Goal: Navigation & Orientation: Find specific page/section

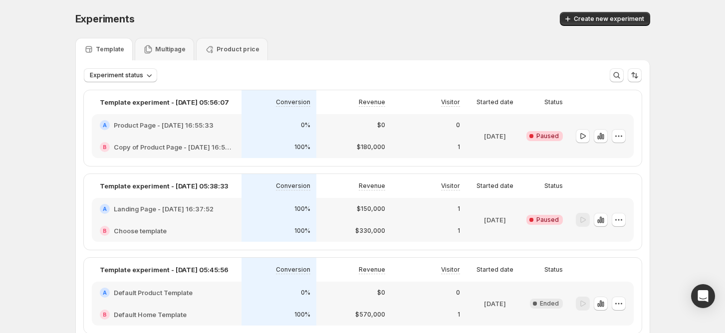
click at [682, 55] on div "Experiments. This page is ready Experiments Create new experiment Template Mult…" at bounding box center [362, 198] width 725 height 396
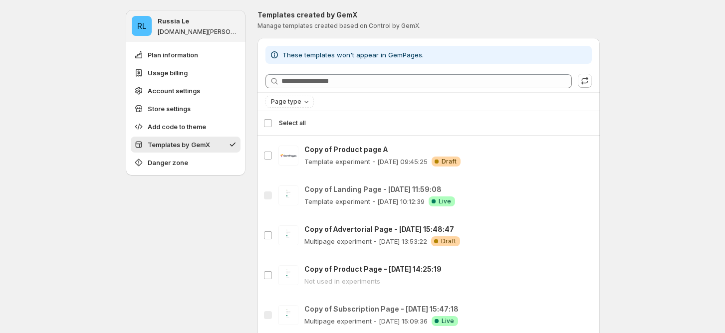
scroll to position [925, 0]
